Goal: Information Seeking & Learning: Learn about a topic

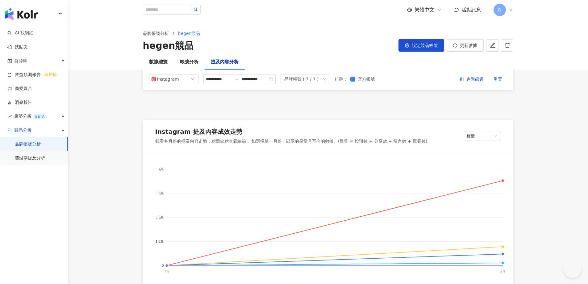
scroll to position [1401, 0]
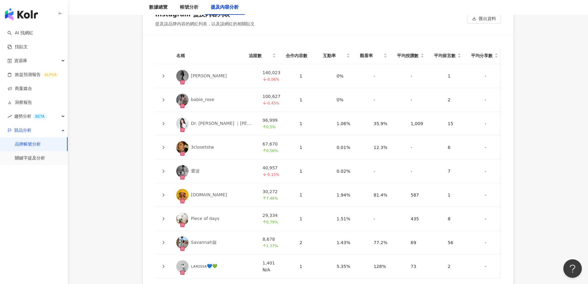
click at [33, 33] on link "AI 找網紅" at bounding box center [20, 33] width 26 height 6
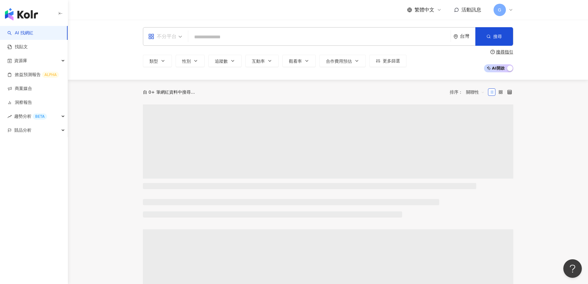
click at [174, 36] on div "不分平台" at bounding box center [162, 36] width 28 height 10
click at [173, 90] on div "YouTube" at bounding box center [167, 88] width 35 height 8
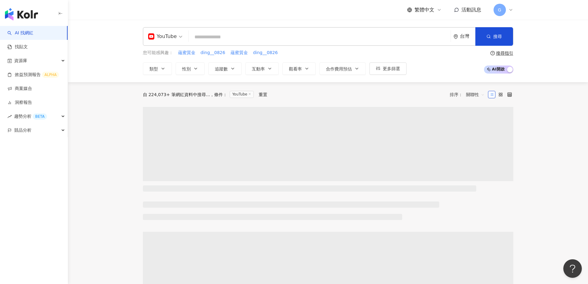
click at [227, 34] on input "search" at bounding box center [319, 37] width 257 height 12
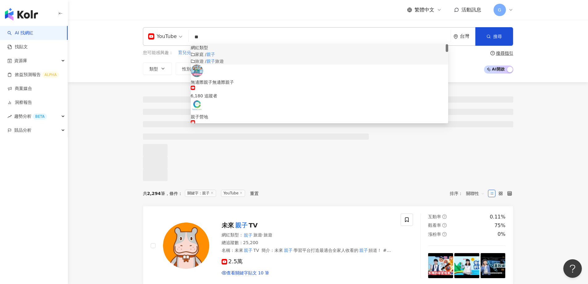
click at [206, 57] on span "家庭 /" at bounding box center [200, 54] width 11 height 5
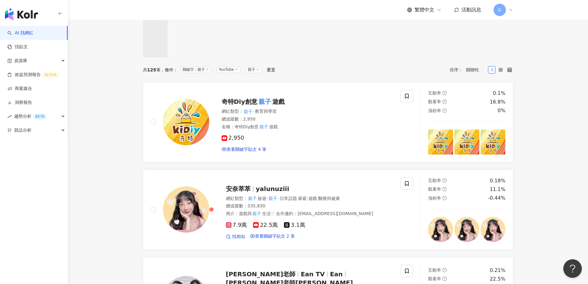
scroll to position [216, 0]
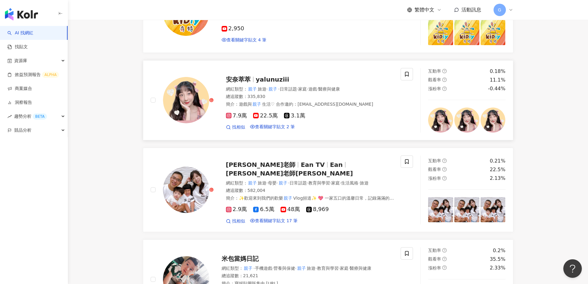
type input "**"
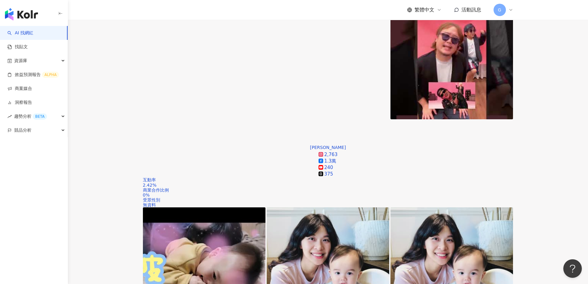
scroll to position [0, 0]
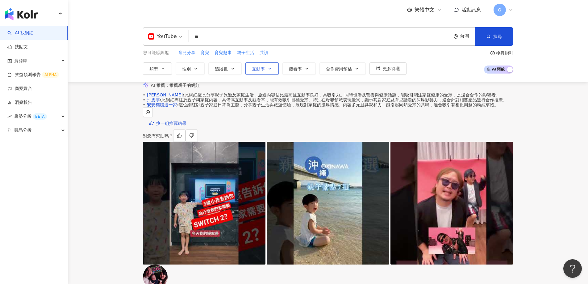
click at [249, 69] on button "互動率" at bounding box center [261, 68] width 33 height 12
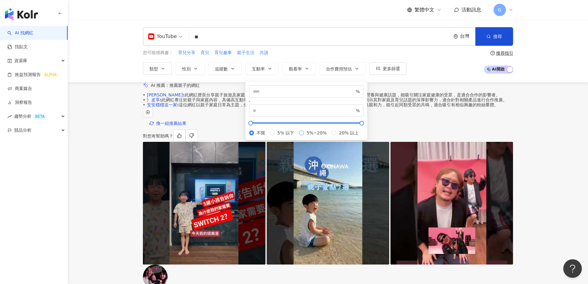
click at [304, 136] on span "5%~20%" at bounding box center [316, 132] width 25 height 7
type input "*"
type input "**"
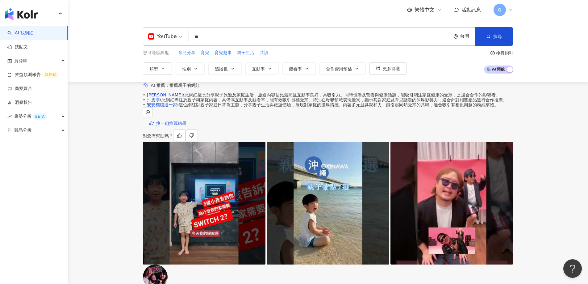
click at [443, 80] on div "YouTube ** 台灣 搜尋 customizedTag ae987783-aa66-4d07-926d-ede38bfff9c7 網紅類型 家庭 / 親…" at bounding box center [328, 51] width 520 height 62
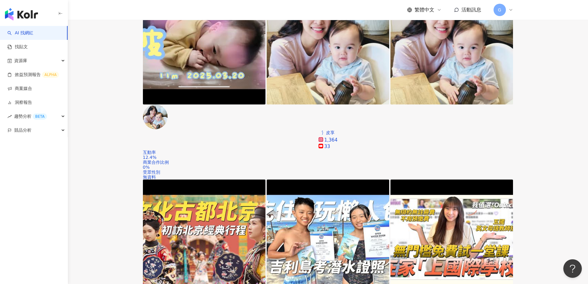
scroll to position [11, 0]
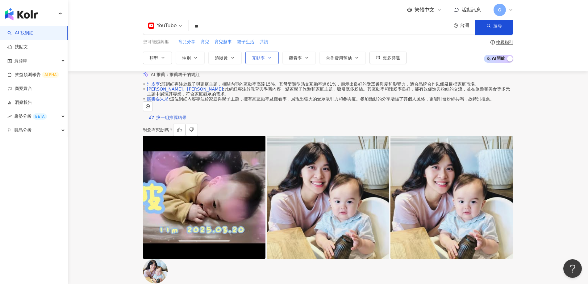
click at [263, 59] on span "互動率" at bounding box center [258, 58] width 13 height 5
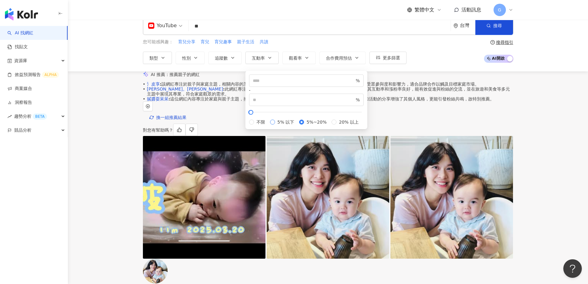
click at [275, 120] on span "5% 以下" at bounding box center [286, 122] width 22 height 7
type input "*"
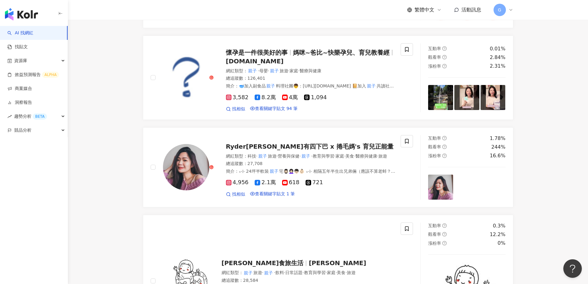
scroll to position [1265, 0]
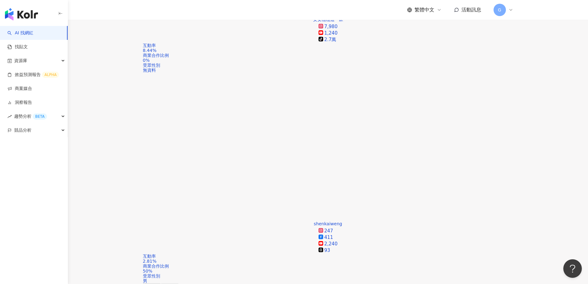
scroll to position [586, 0]
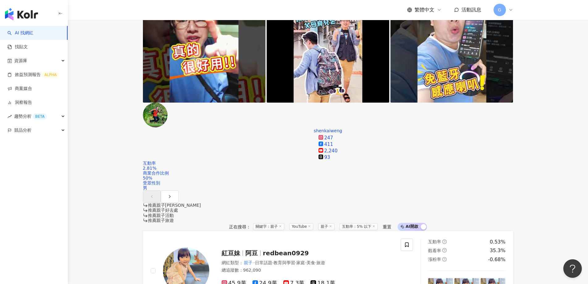
drag, startPoint x: 255, startPoint y: 127, endPoint x: 131, endPoint y: 160, distance: 128.4
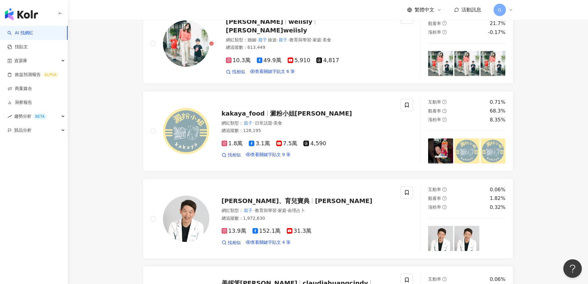
scroll to position [1142, 0]
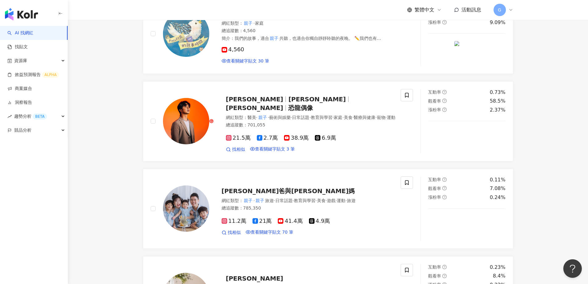
scroll to position [908, 0]
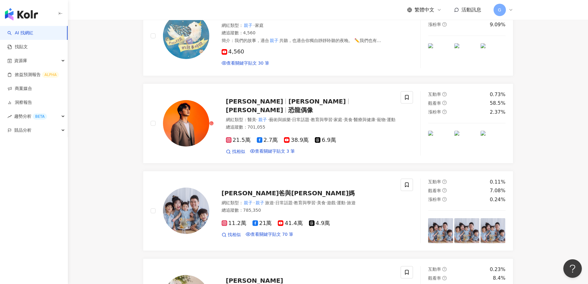
drag, startPoint x: 288, startPoint y: 170, endPoint x: 135, endPoint y: 175, distance: 152.2
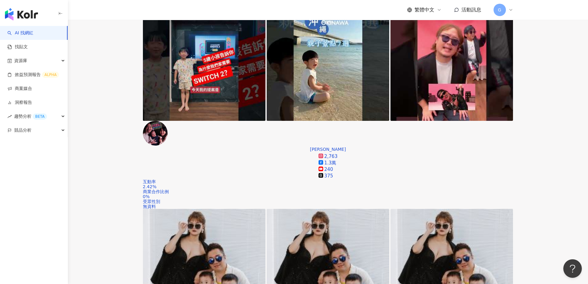
scroll to position [198, 0]
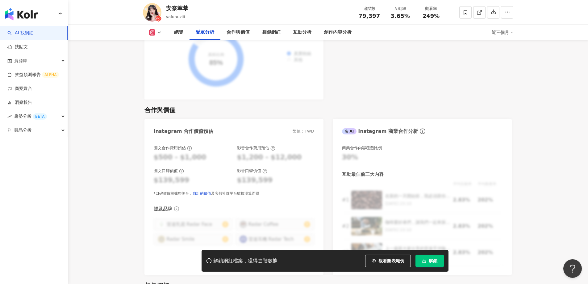
scroll to position [864, 0]
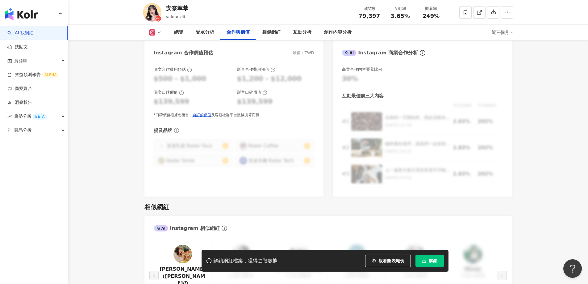
click at [158, 34] on icon at bounding box center [159, 32] width 5 height 5
click at [157, 57] on button "YouTube" at bounding box center [165, 58] width 37 height 9
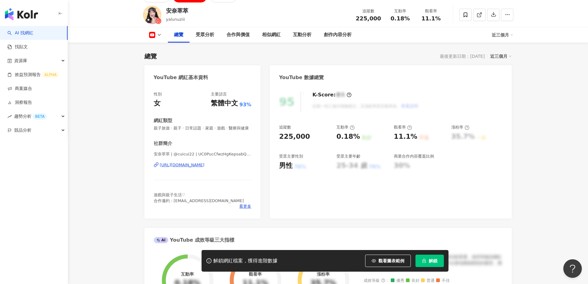
scroll to position [25, 0]
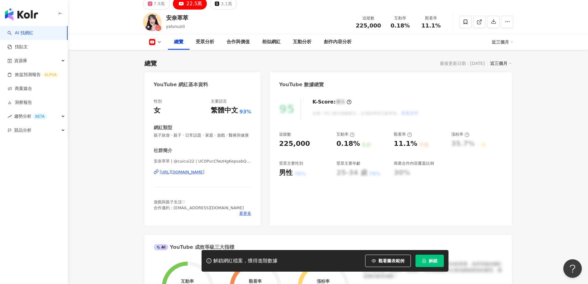
click at [194, 175] on div "https://www.youtube.com/channel/UC0PucCfwzHgKepsabQ-6Bmg" at bounding box center [182, 172] width 45 height 6
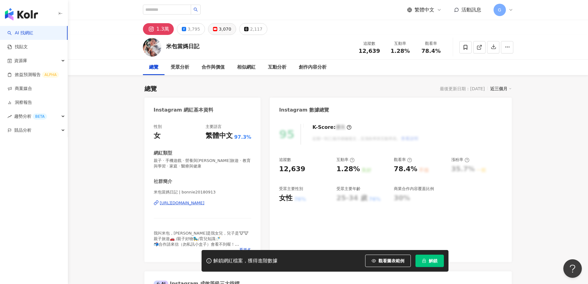
click at [221, 27] on div "3,070" at bounding box center [225, 29] width 12 height 9
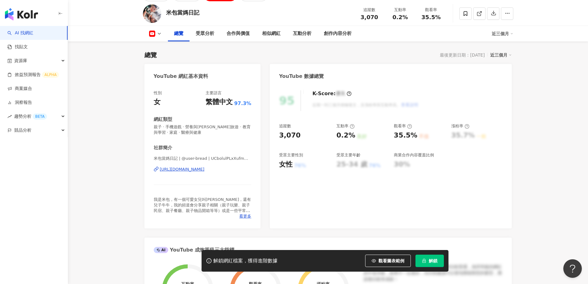
scroll to position [31, 0]
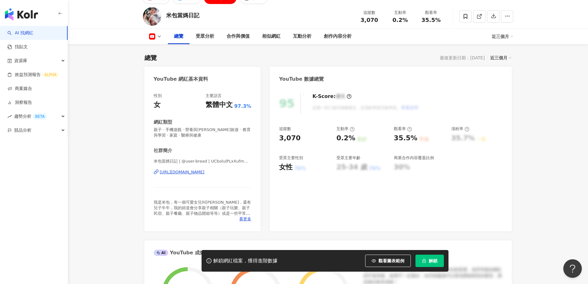
click at [205, 174] on div "https://www.youtube.com/channel/UCbolulPLxXufmWr8O5Jy6OQ" at bounding box center [182, 172] width 45 height 6
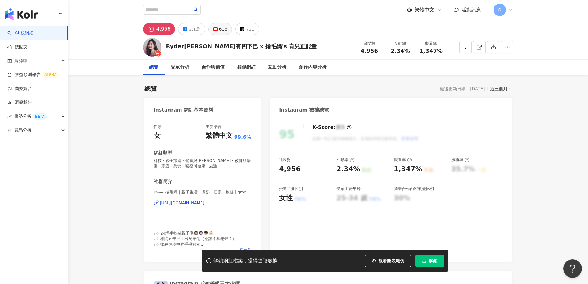
click at [214, 28] on rect at bounding box center [216, 29] width 4 height 2
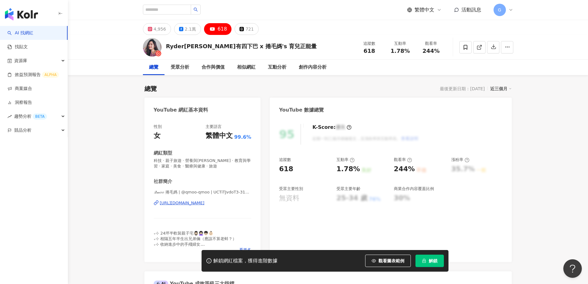
click at [205, 202] on div "https://www.youtube.com/channel/UCTiTJvdoT3-31UKO01NIerA" at bounding box center [182, 203] width 45 height 6
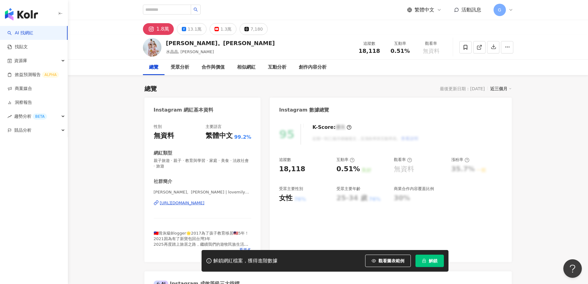
click at [215, 26] on button "1.3萬" at bounding box center [223, 29] width 27 height 12
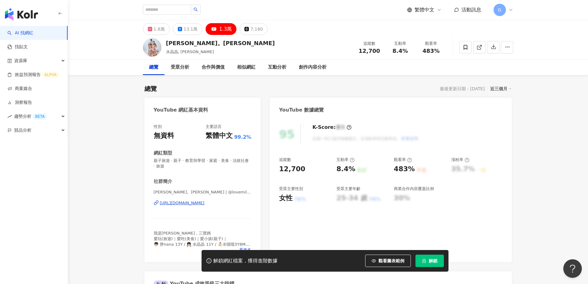
click at [190, 204] on div "[URL][DOMAIN_NAME]" at bounding box center [182, 203] width 45 height 6
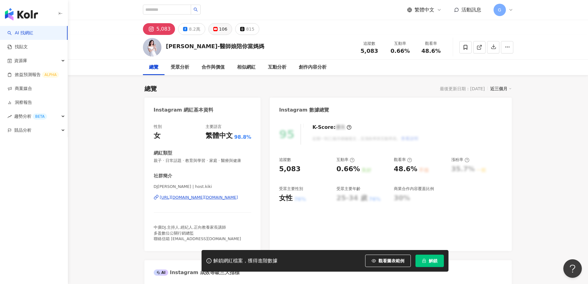
click at [219, 29] on div "106" at bounding box center [223, 29] width 8 height 9
click at [222, 29] on div "106" at bounding box center [223, 29] width 8 height 9
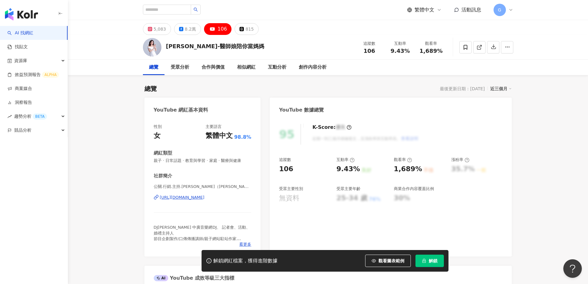
click at [205, 198] on div "[URL][DOMAIN_NAME]" at bounding box center [182, 197] width 45 height 6
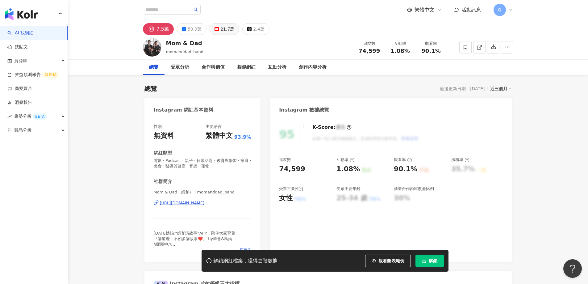
click at [220, 29] on div "21.7萬" at bounding box center [227, 29] width 14 height 9
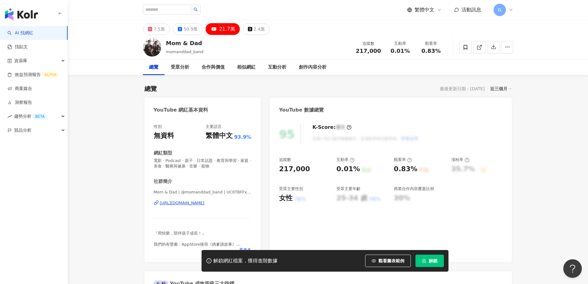
click at [205, 205] on div "https://www.youtube.com/channel/UC0TBFFxak02vqe1YKDIlOfQ" at bounding box center [182, 203] width 45 height 6
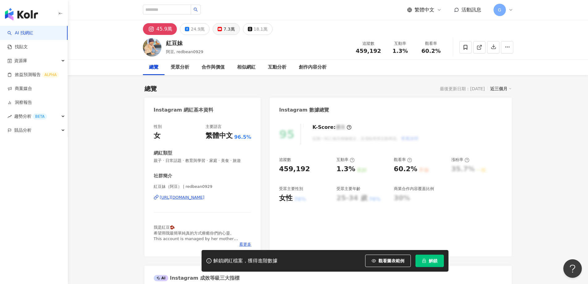
click at [227, 24] on button "7.3萬" at bounding box center [226, 29] width 27 height 12
click at [227, 27] on div "7.3萬" at bounding box center [228, 29] width 11 height 9
click at [225, 28] on div "7.3萬" at bounding box center [228, 29] width 11 height 9
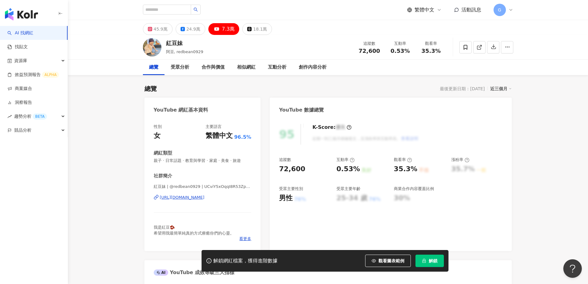
click at [205, 196] on div "[URL][DOMAIN_NAME]" at bounding box center [182, 197] width 45 height 6
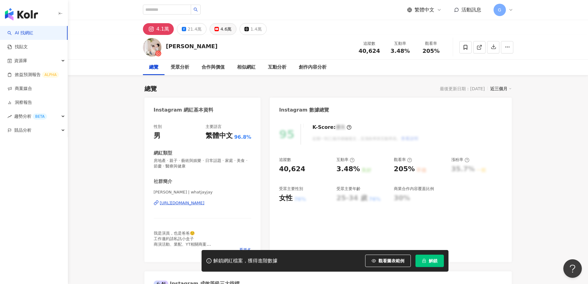
click at [221, 26] on div "4.6萬" at bounding box center [225, 29] width 11 height 9
click at [224, 30] on div "4.6萬" at bounding box center [225, 29] width 11 height 9
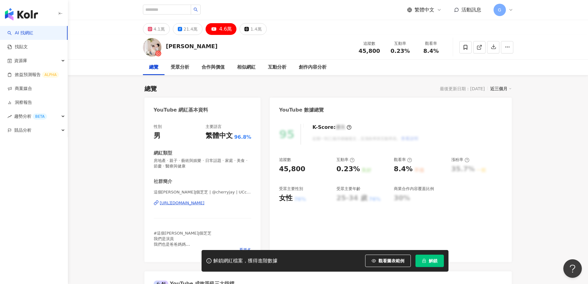
click at [205, 201] on div "https://www.youtube.com/channel/UCcQ9kr3SzTzRjArCvvYynIw" at bounding box center [182, 203] width 45 height 6
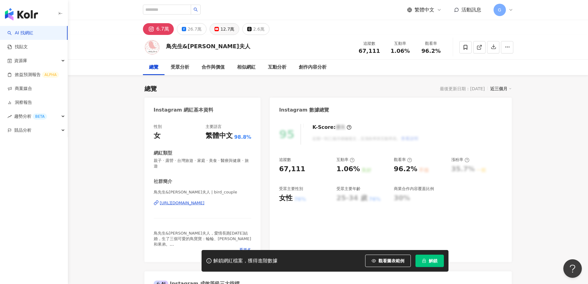
click at [215, 29] on rect at bounding box center [217, 29] width 4 height 2
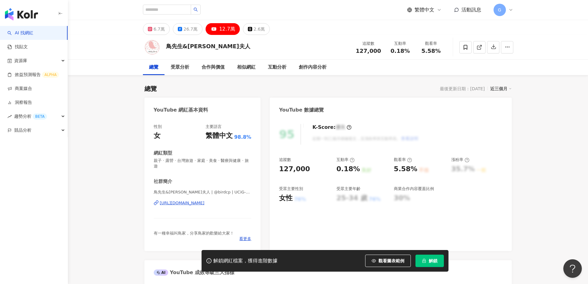
click at [205, 202] on div "[URL][DOMAIN_NAME]" at bounding box center [182, 203] width 45 height 6
